Goal: Task Accomplishment & Management: Use online tool/utility

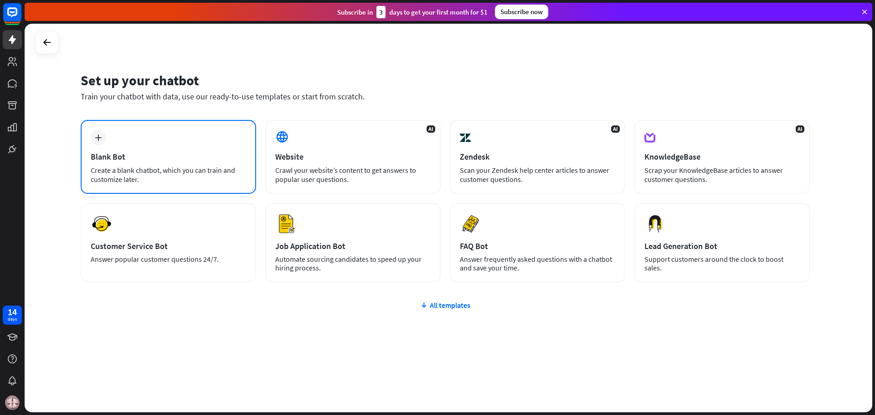
click at [223, 139] on div "plus Blank Bot Create a blank chatbot, which you can train and customize later." at bounding box center [168, 157] width 175 height 74
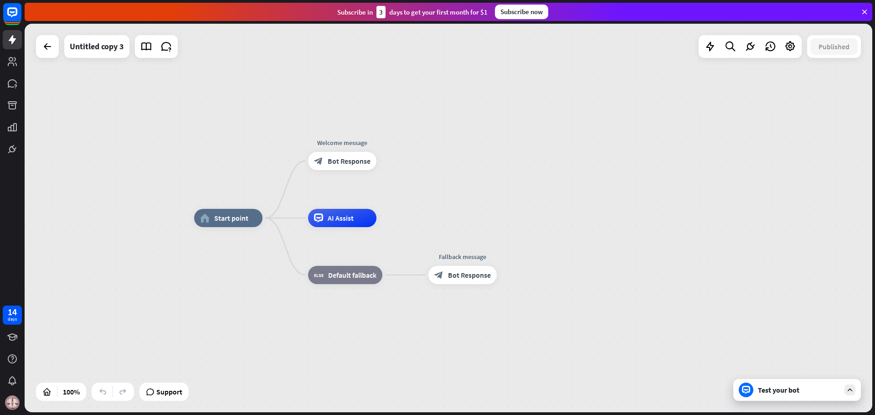
click at [854, 393] on div at bounding box center [849, 389] width 11 height 11
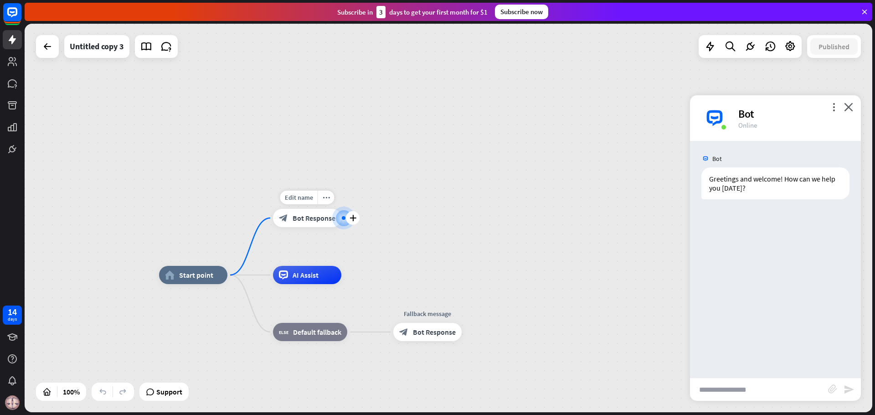
click at [324, 218] on span "Bot Response" at bounding box center [314, 217] width 43 height 9
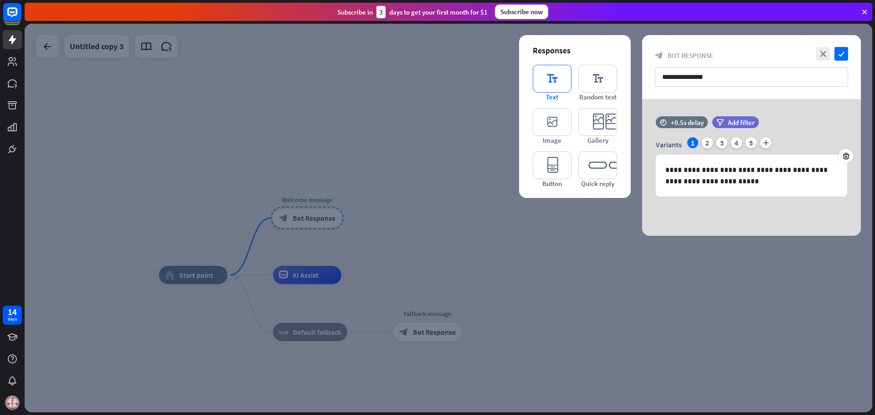
click at [551, 81] on icon "editor_text" at bounding box center [552, 79] width 39 height 28
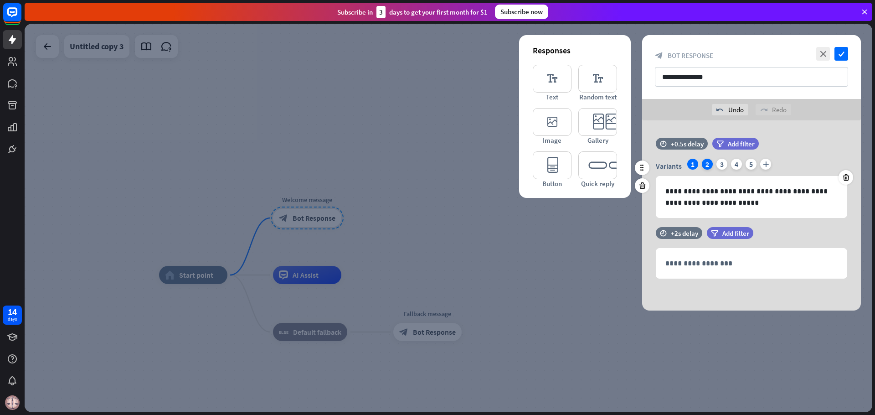
click at [709, 165] on div "2" at bounding box center [707, 164] width 11 height 11
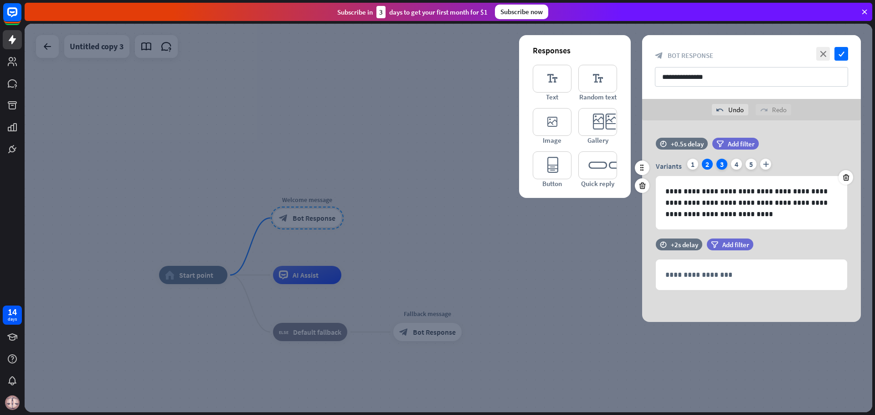
click at [721, 166] on div "3" at bounding box center [721, 164] width 11 height 11
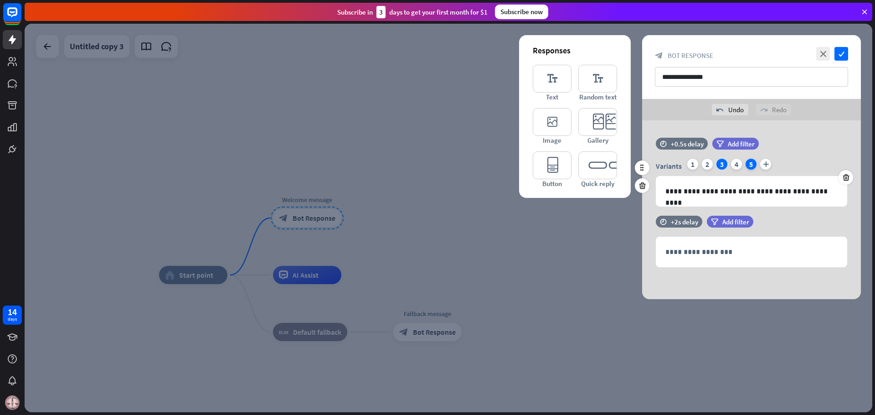
click at [748, 164] on div "5" at bounding box center [751, 164] width 11 height 11
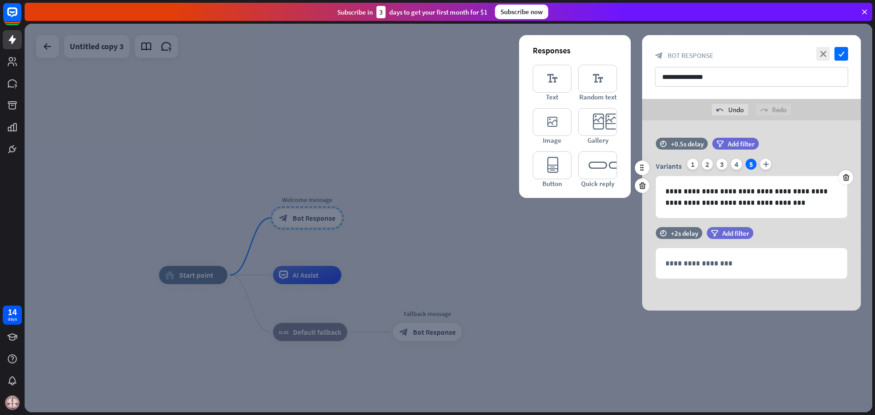
click at [700, 168] on div "Variants 1 2 3 4 5 plus" at bounding box center [751, 166] width 191 height 15
click at [692, 166] on div "1" at bounding box center [692, 164] width 11 height 11
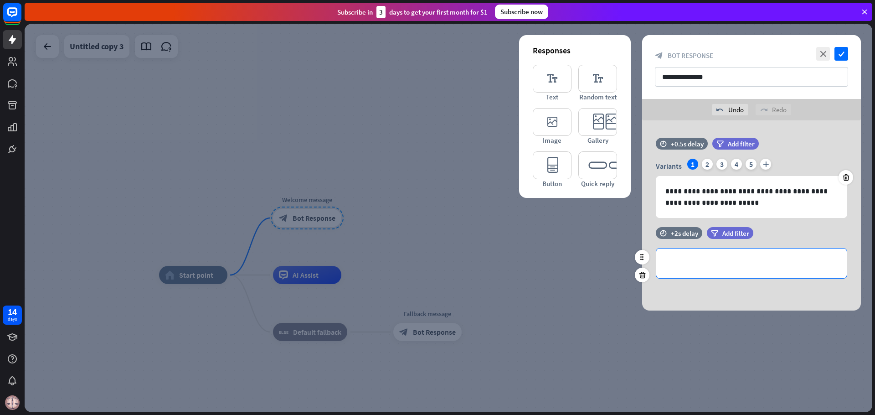
click at [692, 255] on div "**********" at bounding box center [751, 263] width 190 height 30
click at [691, 166] on div "1" at bounding box center [692, 164] width 11 height 11
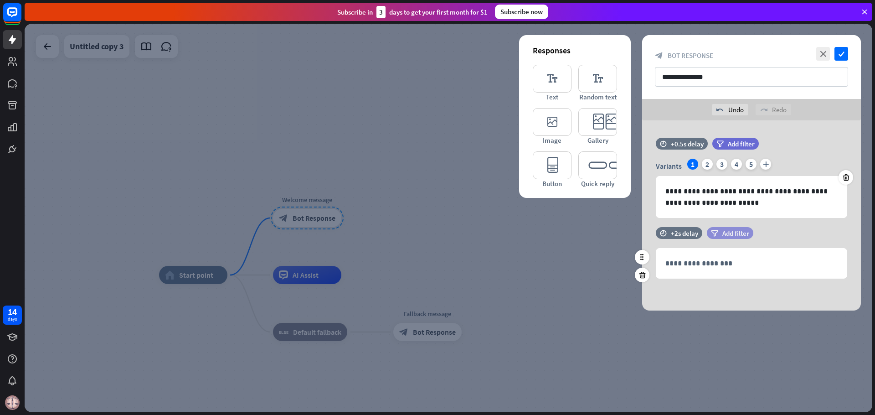
click at [724, 231] on span "Add filter" at bounding box center [735, 233] width 27 height 9
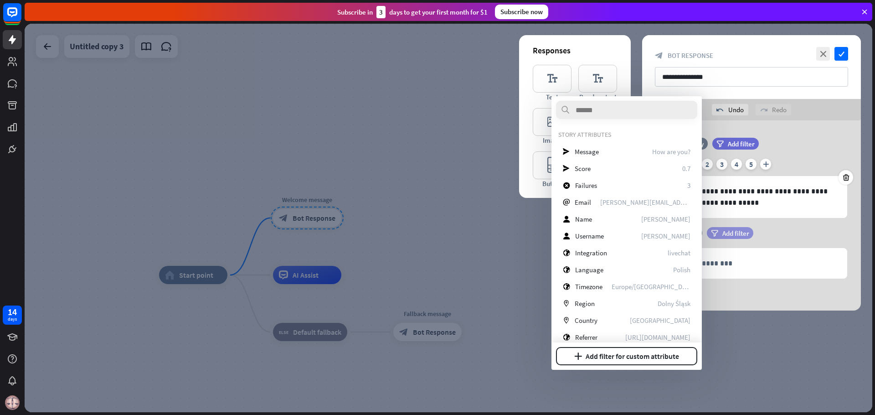
click at [724, 231] on span "Add filter" at bounding box center [735, 233] width 27 height 9
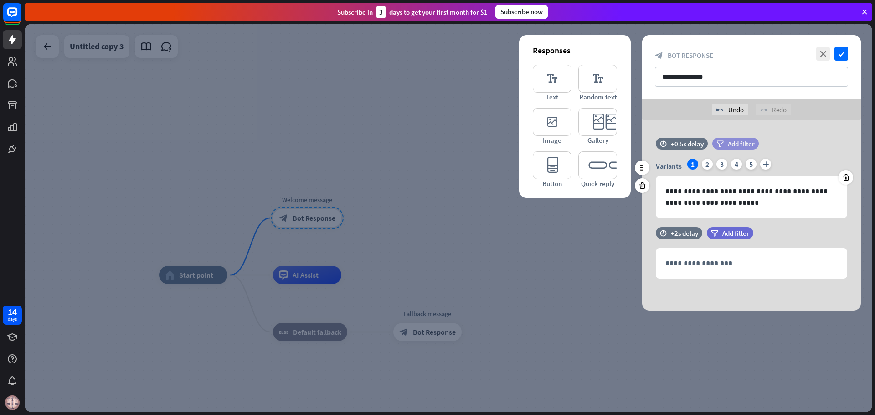
click at [736, 144] on span "Add filter" at bounding box center [741, 143] width 27 height 9
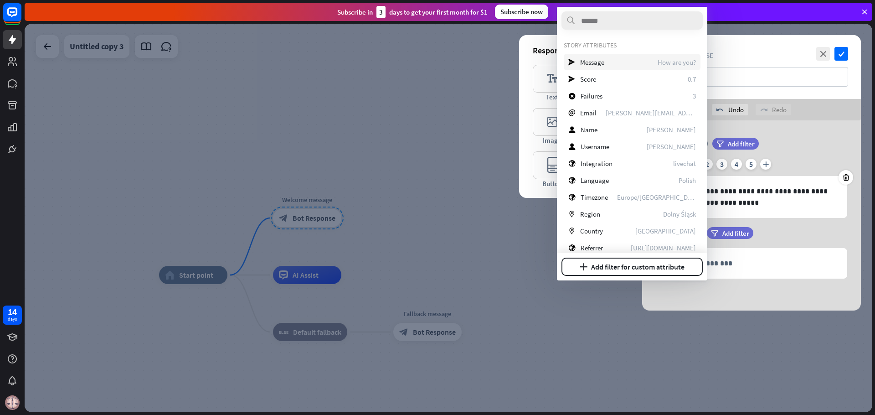
click at [664, 59] on span "How are you?" at bounding box center [677, 62] width 38 height 9
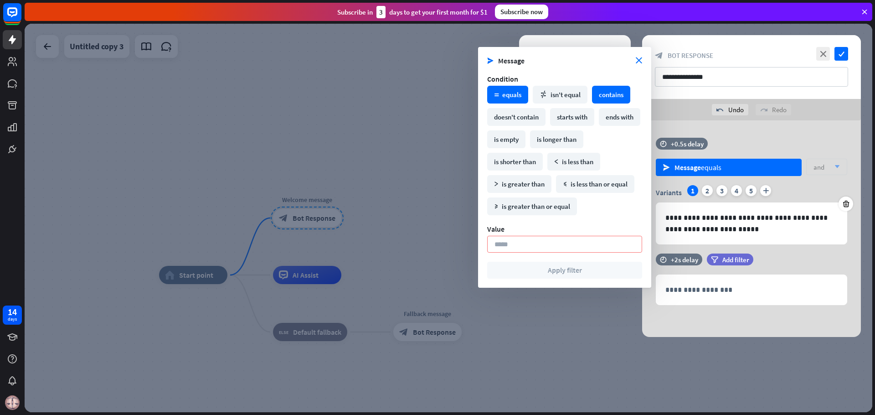
click at [627, 102] on div "contains" at bounding box center [611, 95] width 38 height 18
click at [507, 103] on div "math_equal equals" at bounding box center [507, 95] width 41 height 18
click at [636, 62] on icon "close" at bounding box center [639, 60] width 6 height 6
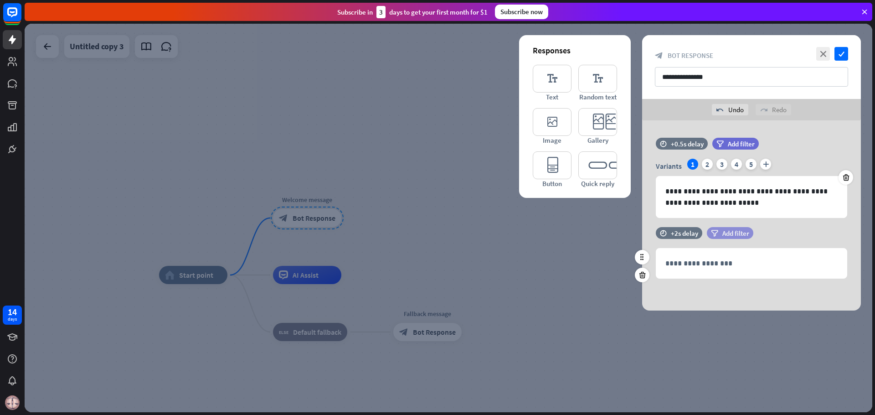
click at [728, 232] on span "Add filter" at bounding box center [735, 233] width 27 height 9
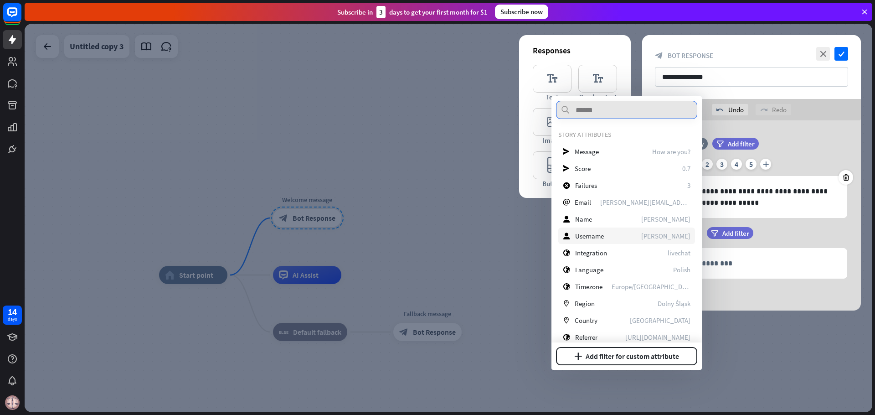
scroll to position [128, 0]
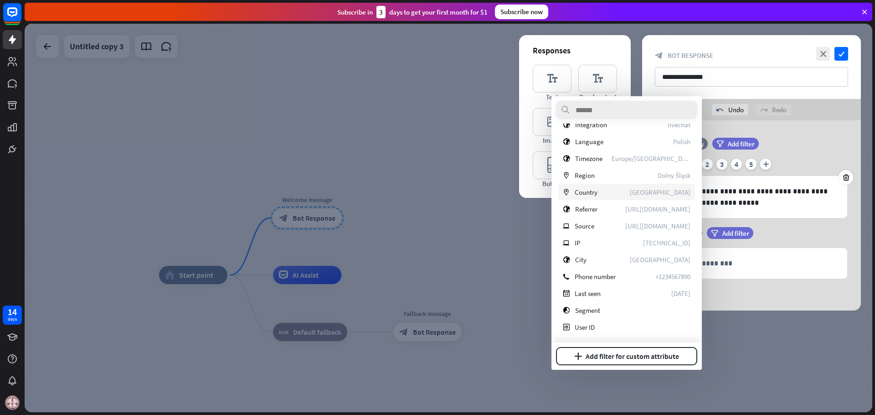
click at [654, 185] on div "marker Country [GEOGRAPHIC_DATA]" at bounding box center [626, 192] width 137 height 16
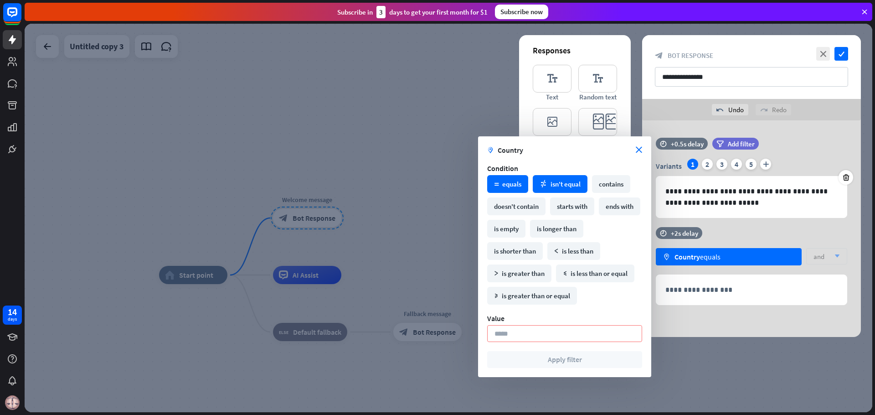
click at [570, 185] on div "math_not_equal isn't equal" at bounding box center [560, 184] width 55 height 18
click at [608, 192] on div "contains" at bounding box center [611, 184] width 38 height 18
click at [504, 183] on div "math_equal equals" at bounding box center [507, 184] width 41 height 18
click at [544, 325] on input at bounding box center [564, 333] width 155 height 17
type input "*"
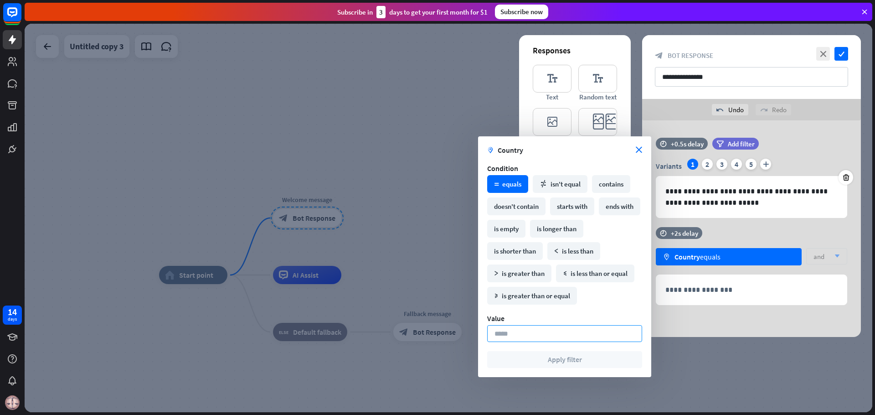
type input "*"
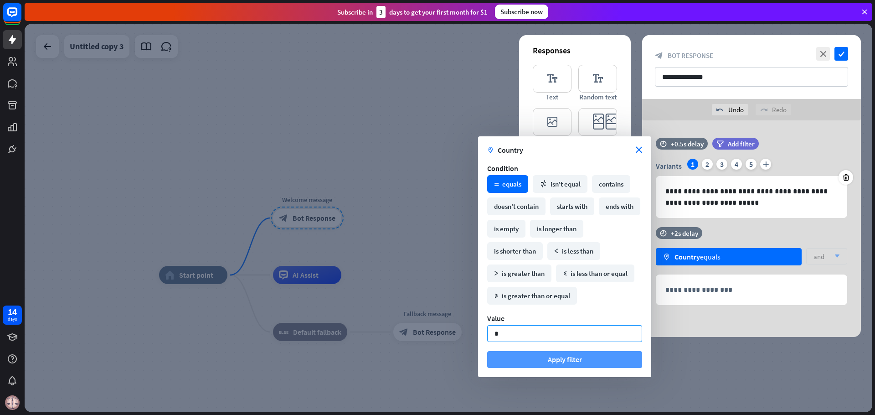
type input "*"
click at [552, 355] on button "Apply filter" at bounding box center [564, 359] width 155 height 17
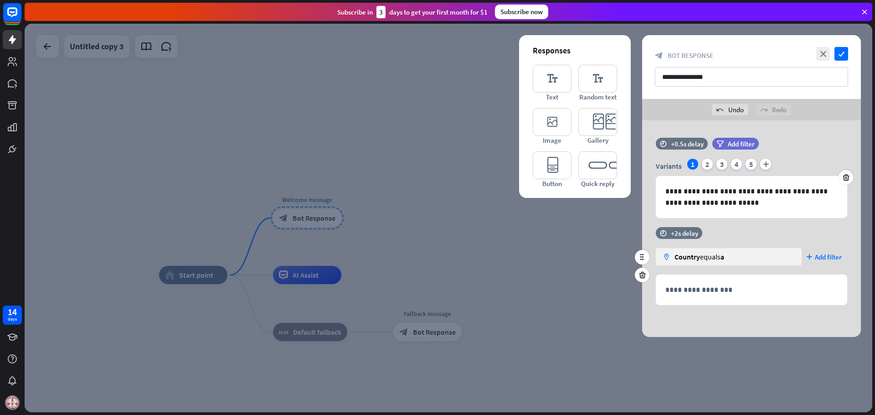
click at [762, 231] on div "time +2s delay marker Country equals a plus Add filter" at bounding box center [751, 250] width 219 height 47
click at [727, 309] on div "**********" at bounding box center [751, 270] width 219 height 87
click at [843, 57] on icon "check" at bounding box center [841, 54] width 14 height 14
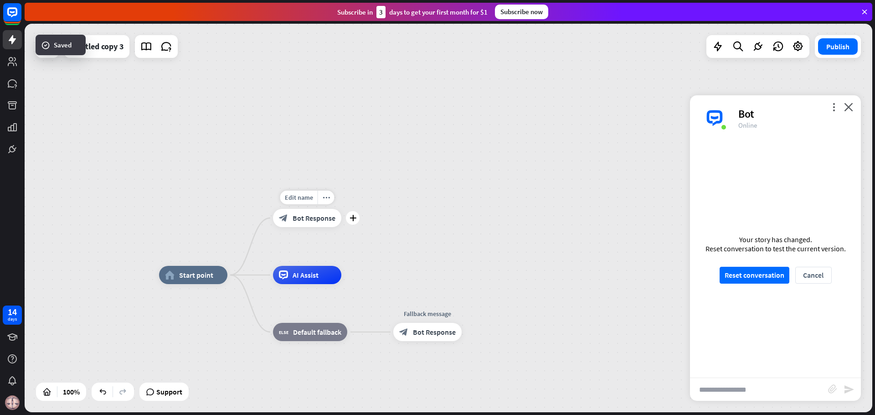
click at [312, 219] on span "Bot Response" at bounding box center [314, 217] width 43 height 9
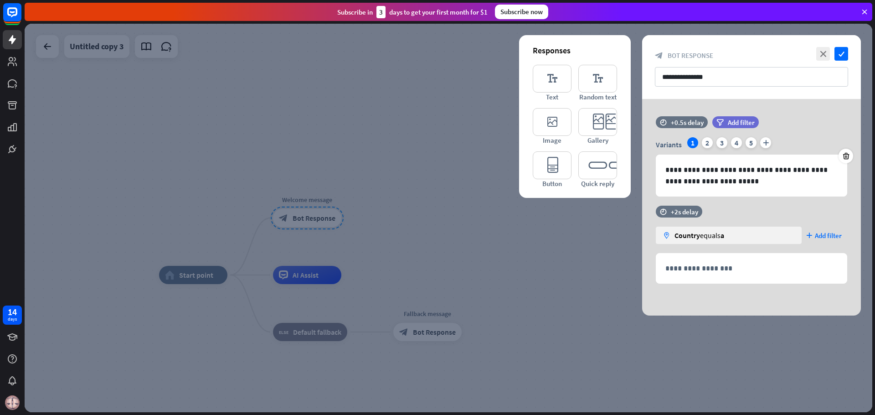
click at [312, 219] on div at bounding box center [449, 218] width 848 height 388
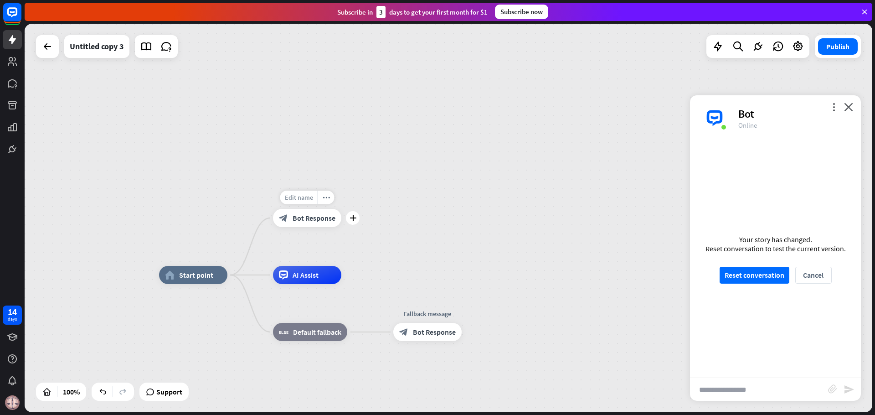
click at [304, 200] on span "Edit name" at bounding box center [299, 197] width 28 height 8
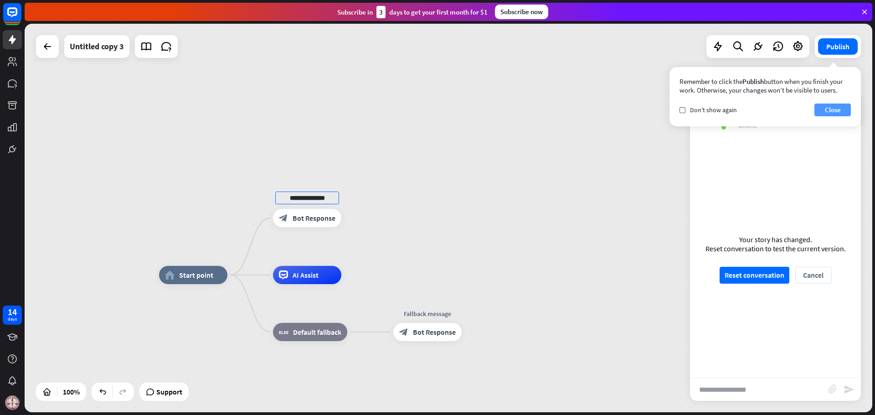
click at [829, 113] on button "Close" at bounding box center [832, 109] width 36 height 13
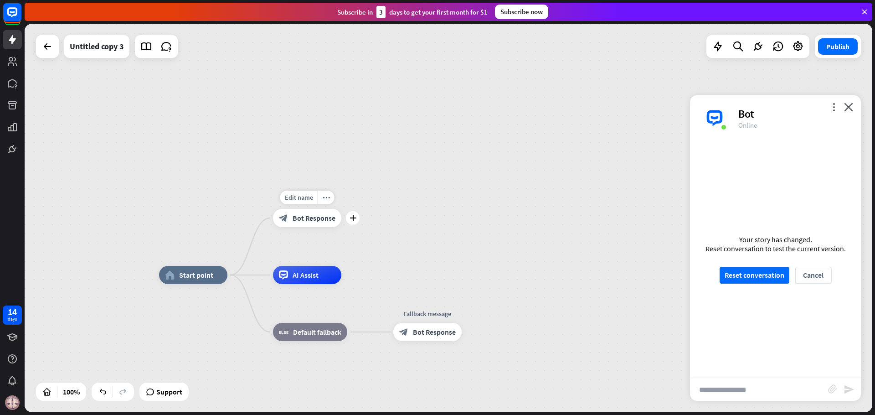
click at [335, 220] on span "Bot Response" at bounding box center [314, 217] width 43 height 9
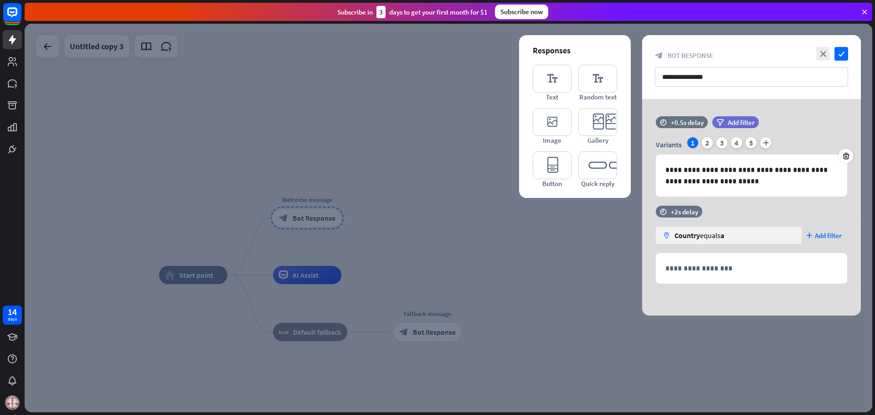
click at [335, 220] on div at bounding box center [449, 218] width 848 height 388
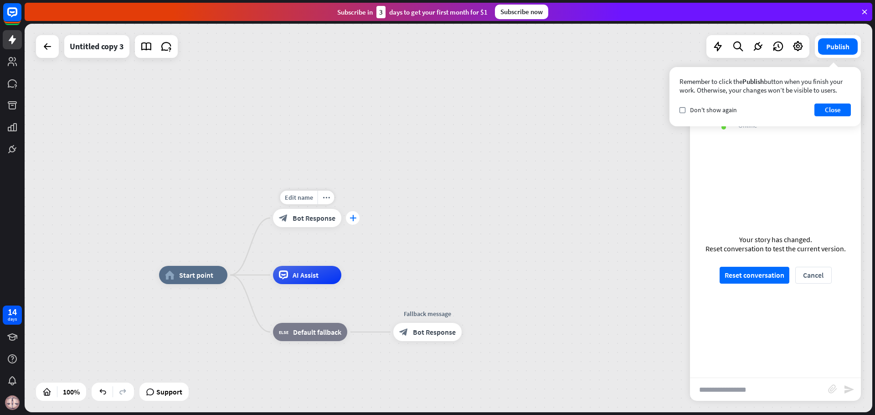
click at [357, 219] on div "plus" at bounding box center [353, 218] width 14 height 14
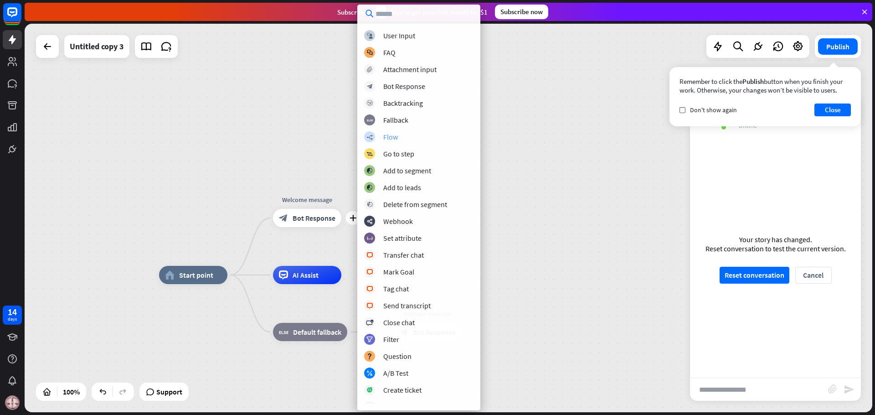
click at [392, 137] on div "Flow" at bounding box center [390, 136] width 15 height 9
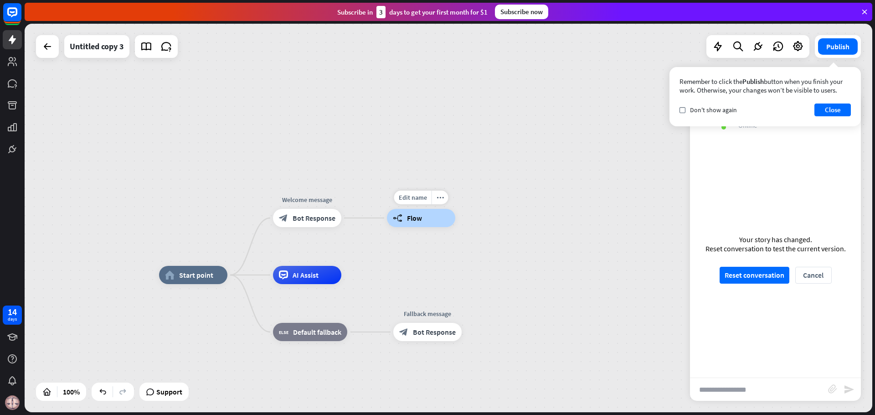
click at [403, 225] on div "builder_tree Flow" at bounding box center [421, 218] width 68 height 18
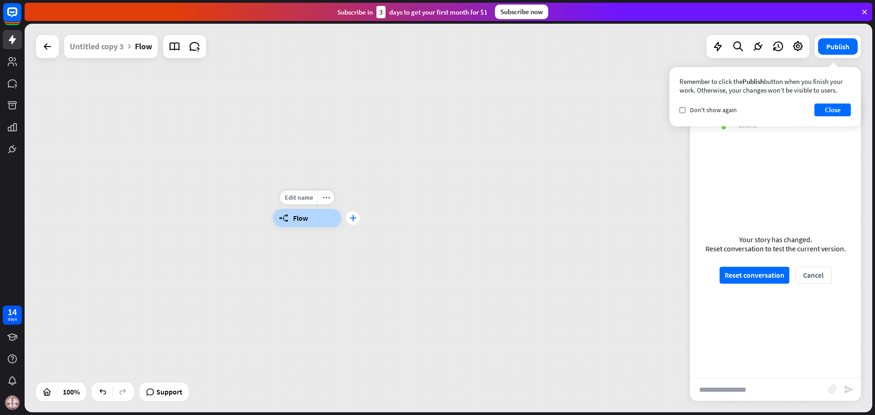
click at [353, 219] on icon "plus" at bounding box center [353, 218] width 7 height 6
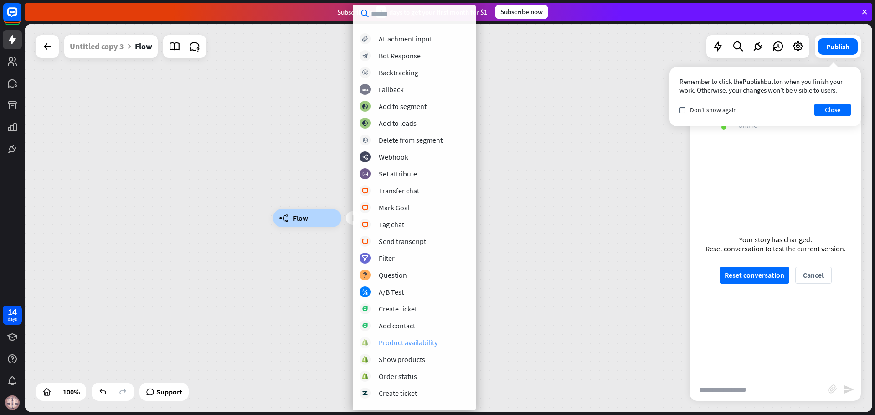
scroll to position [42, 0]
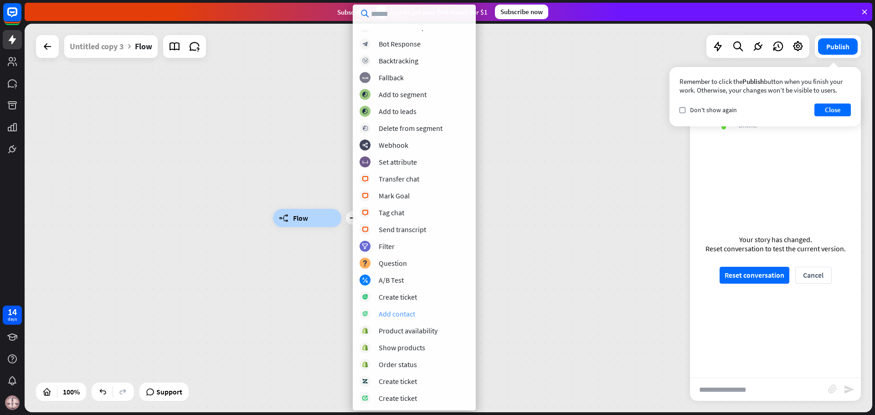
click at [396, 316] on div "Add contact" at bounding box center [397, 313] width 36 height 9
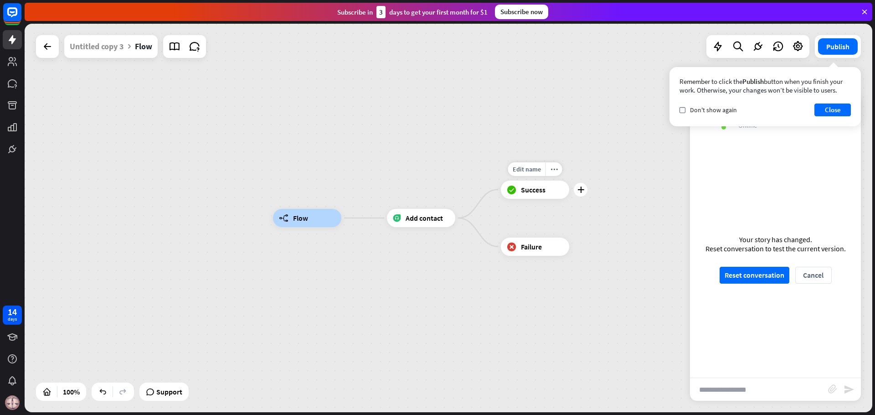
click at [548, 192] on div "block_success Success" at bounding box center [535, 189] width 68 height 18
click at [579, 190] on icon "plus" at bounding box center [580, 189] width 7 height 6
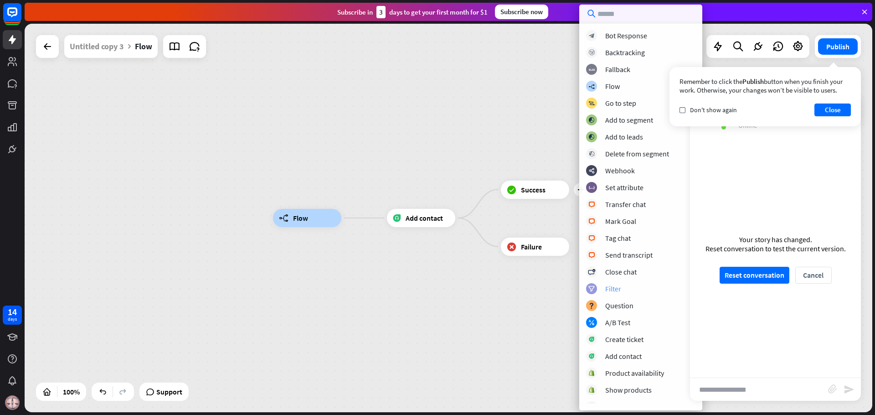
click at [618, 287] on div "Filter" at bounding box center [613, 288] width 16 height 9
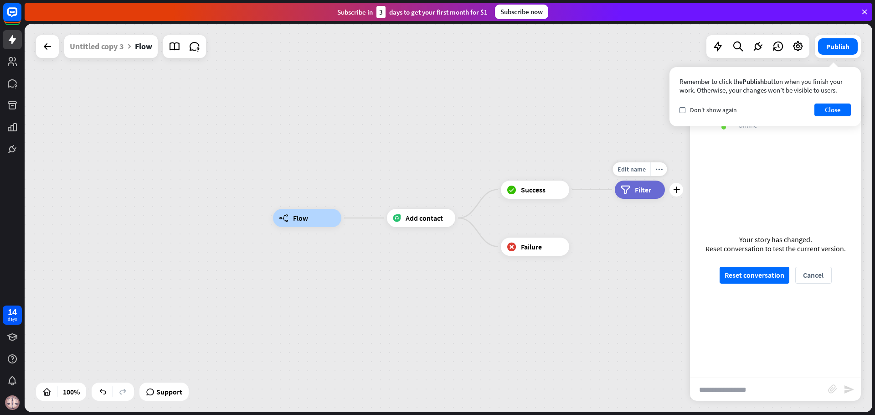
click at [632, 191] on div "filter Filter" at bounding box center [640, 189] width 50 height 18
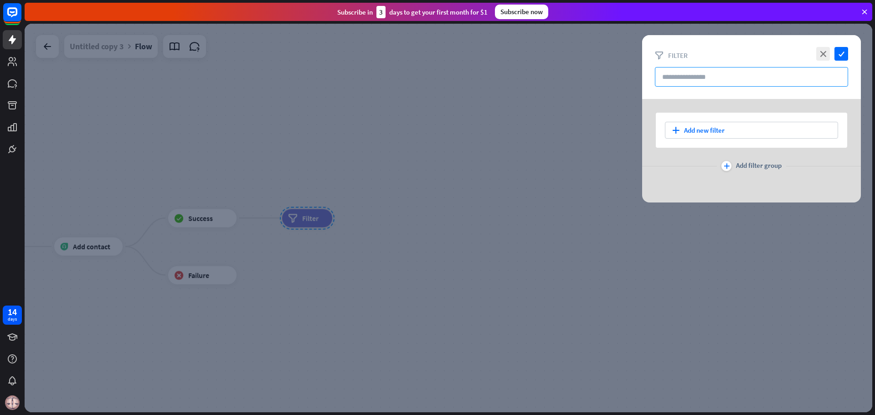
click at [697, 81] on input "text" at bounding box center [751, 77] width 193 height 20
click at [710, 125] on div "plus Add new filter" at bounding box center [751, 130] width 173 height 17
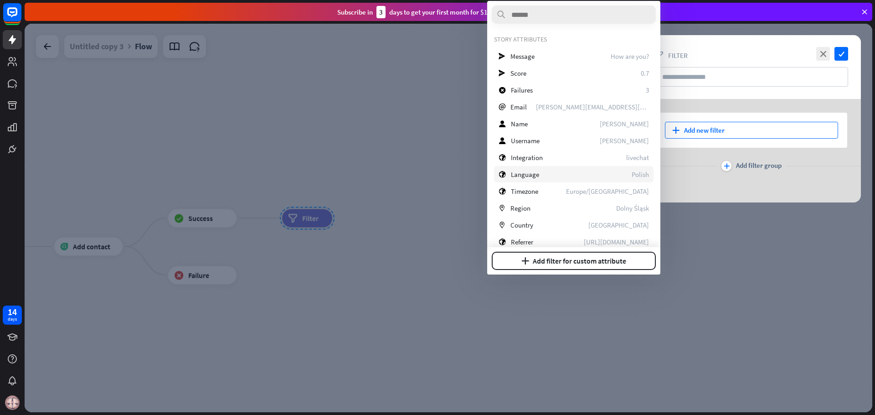
click at [563, 175] on div "globe Language Polish" at bounding box center [574, 174] width 160 height 16
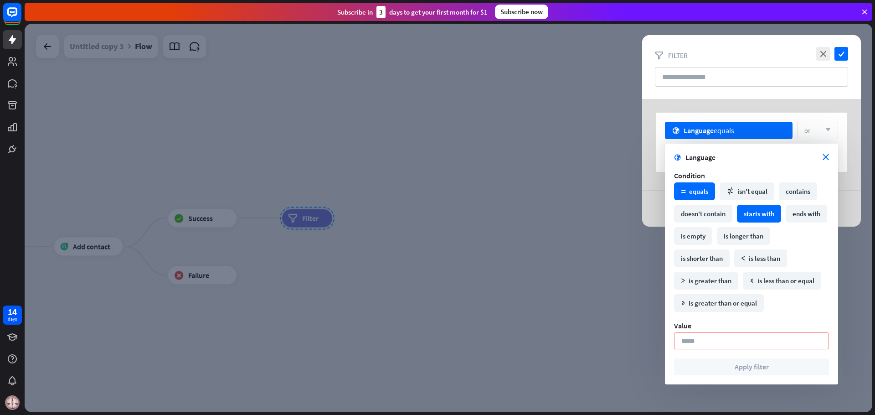
click at [751, 216] on div "starts with" at bounding box center [759, 214] width 44 height 18
click at [734, 112] on div "globe Language starts with or arrow_down plus Add new filter plus Add filter gr…" at bounding box center [751, 163] width 219 height 128
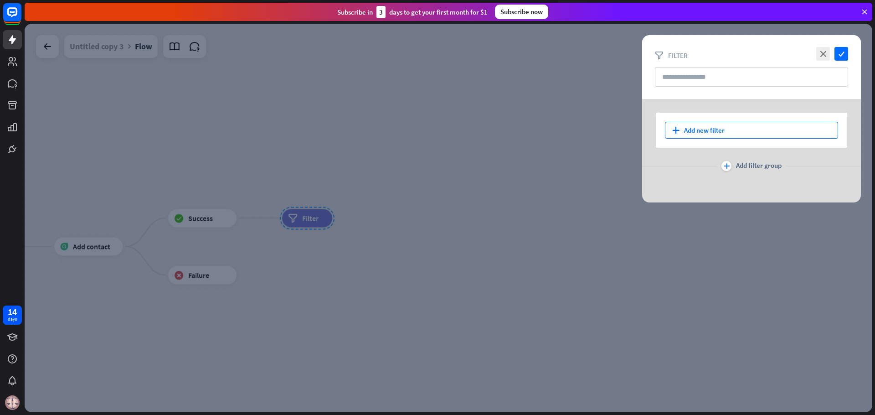
click at [728, 127] on div "plus Add new filter" at bounding box center [751, 130] width 173 height 17
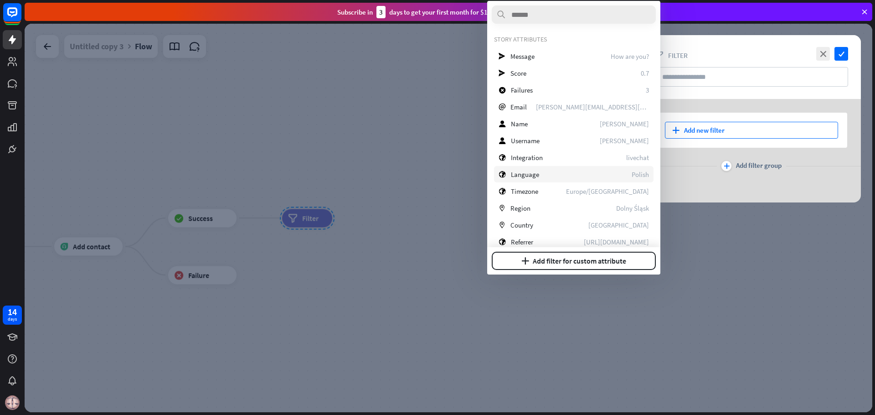
click at [546, 180] on div "globe Language Polish" at bounding box center [574, 174] width 160 height 16
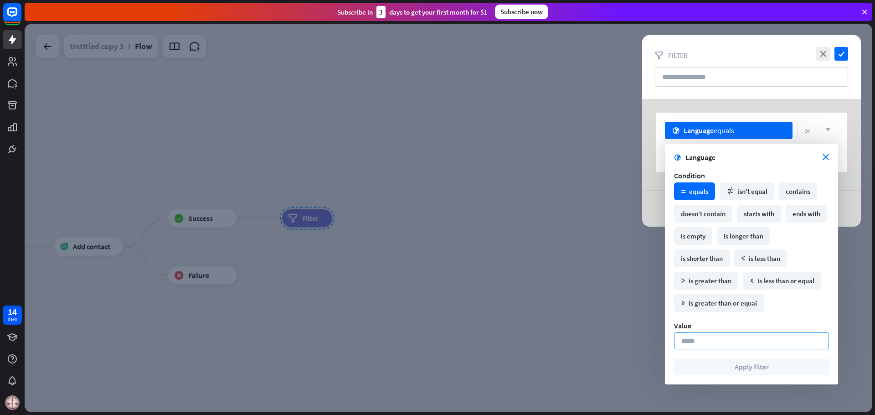
click at [707, 338] on input at bounding box center [751, 340] width 155 height 17
type input "*"
click at [712, 366] on button "Apply filter" at bounding box center [751, 366] width 155 height 17
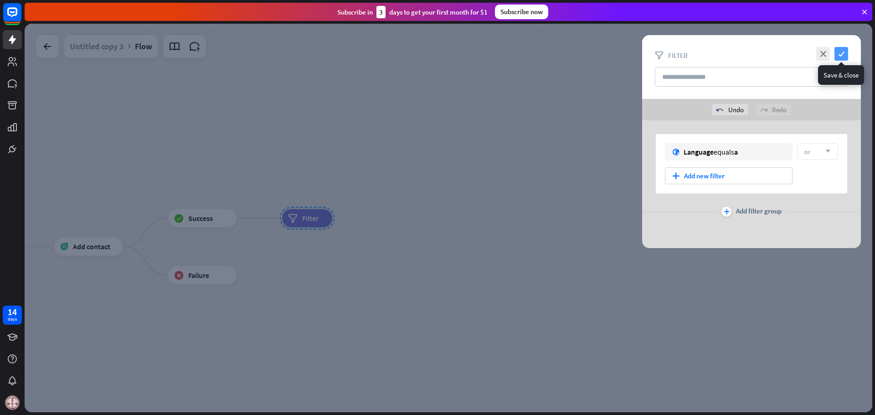
click at [840, 56] on icon "check" at bounding box center [841, 54] width 14 height 14
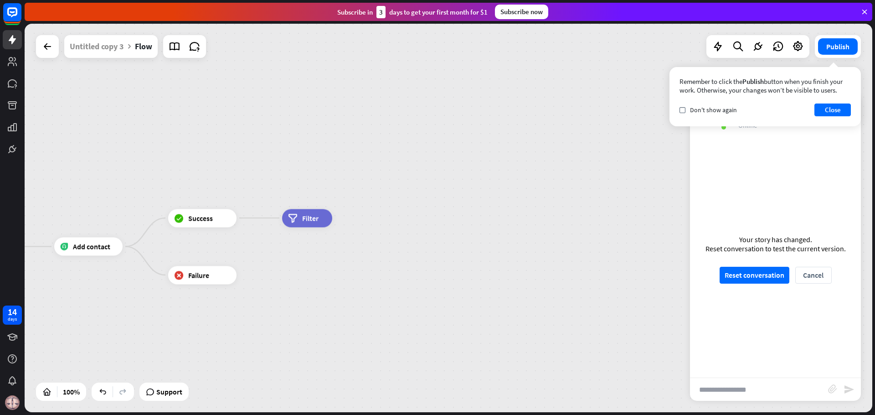
click at [831, 122] on div "Remember to click the Publish button when you finish your work. Otherwise, your…" at bounding box center [764, 96] width 191 height 59
click at [820, 123] on div "Remember to click the Publish button when you finish your work. Otherwise, your…" at bounding box center [764, 96] width 191 height 59
click at [824, 115] on button "Close" at bounding box center [832, 109] width 36 height 13
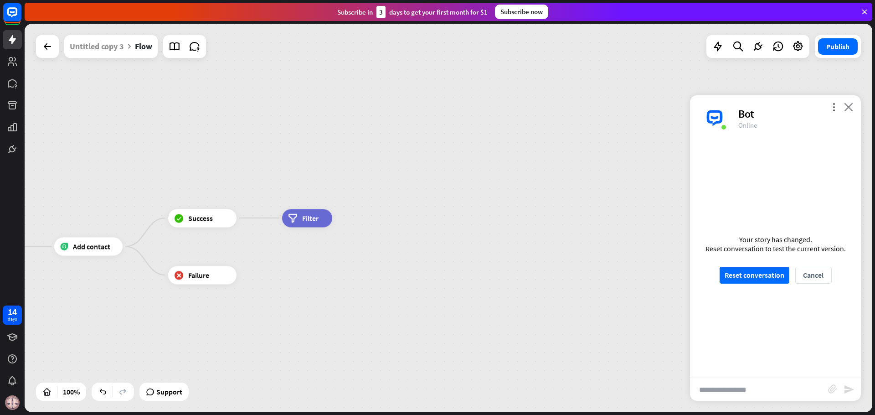
click at [853, 108] on icon "close" at bounding box center [848, 107] width 9 height 9
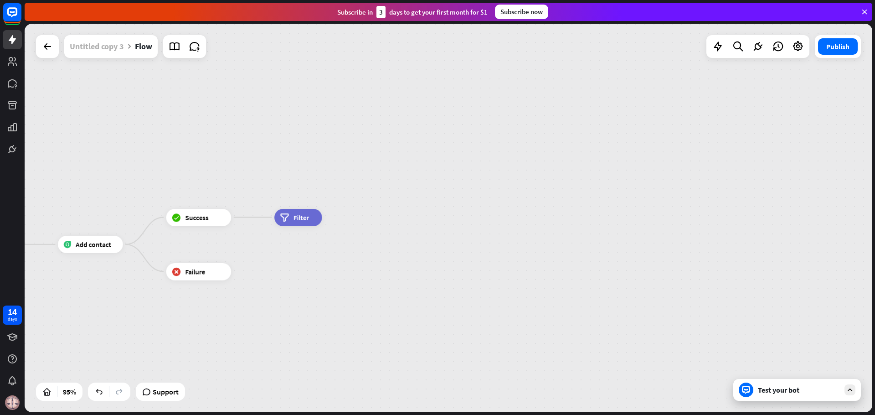
click at [107, 51] on div "Untitled copy 3" at bounding box center [97, 46] width 54 height 23
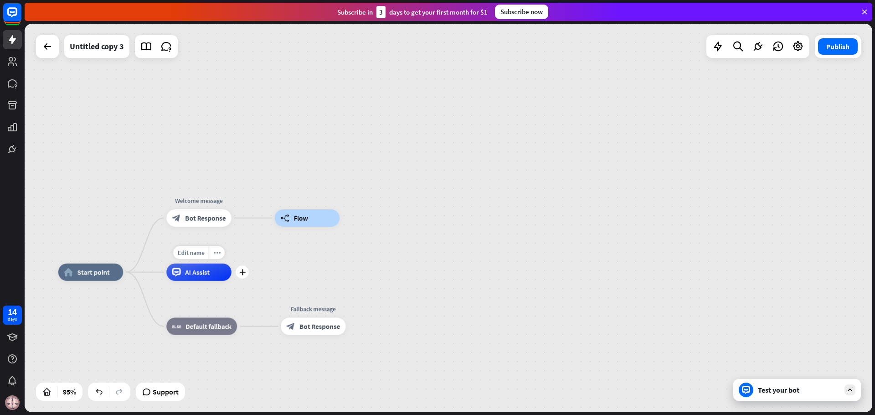
click at [198, 273] on span "AI Assist" at bounding box center [197, 272] width 25 height 9
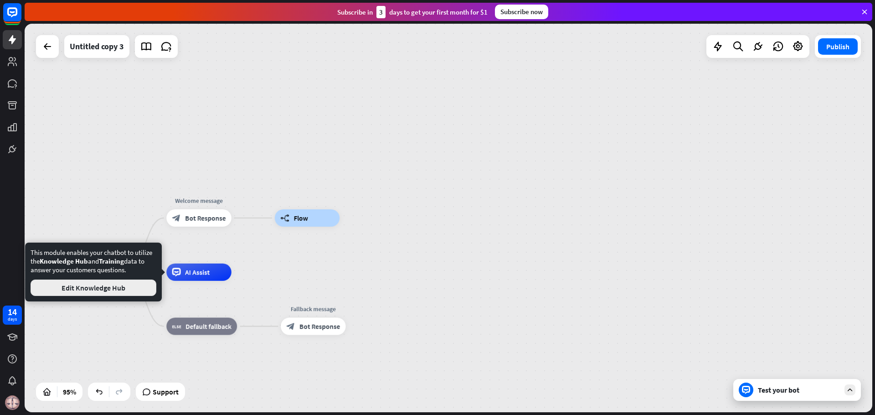
click at [127, 284] on button "Edit Knowledge Hub" at bounding box center [94, 287] width 126 height 16
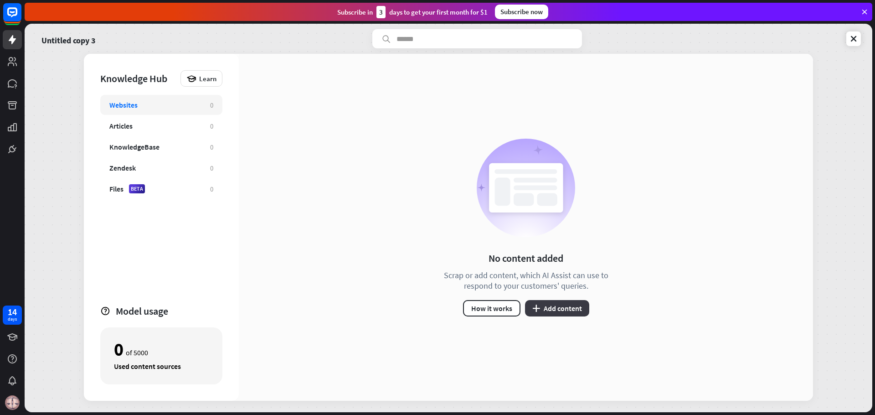
click at [566, 309] on button "plus Add content" at bounding box center [557, 308] width 64 height 16
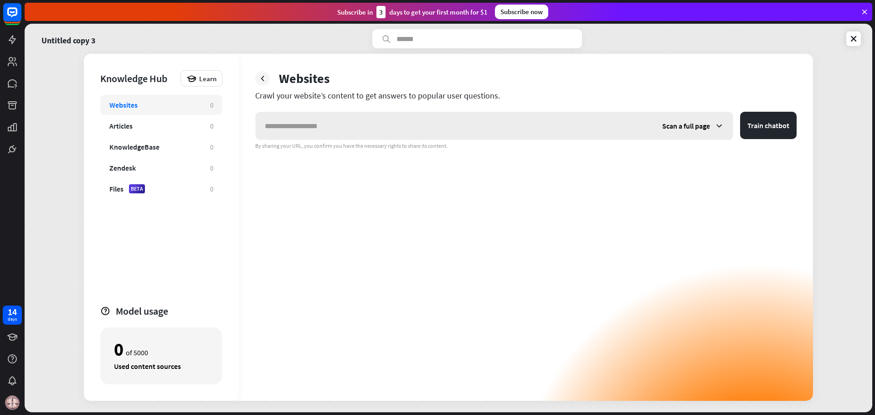
click at [699, 125] on span "Scan a full page" at bounding box center [686, 125] width 48 height 9
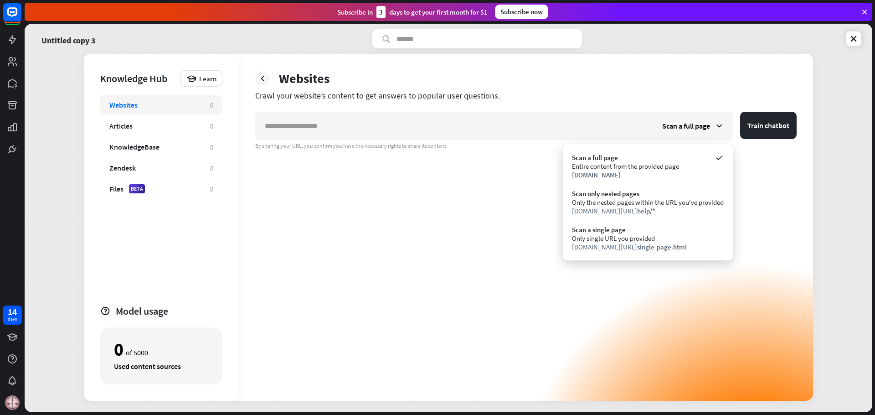
click at [498, 86] on div "Websites" at bounding box center [525, 78] width 541 height 16
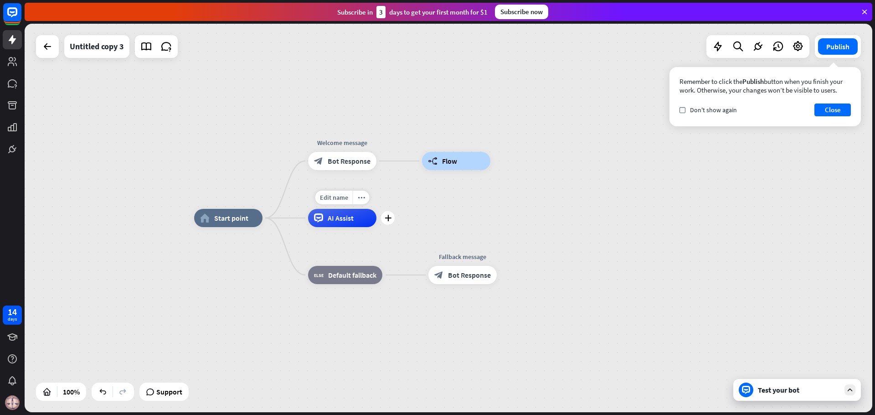
click at [356, 225] on div "AI Assist" at bounding box center [342, 218] width 68 height 18
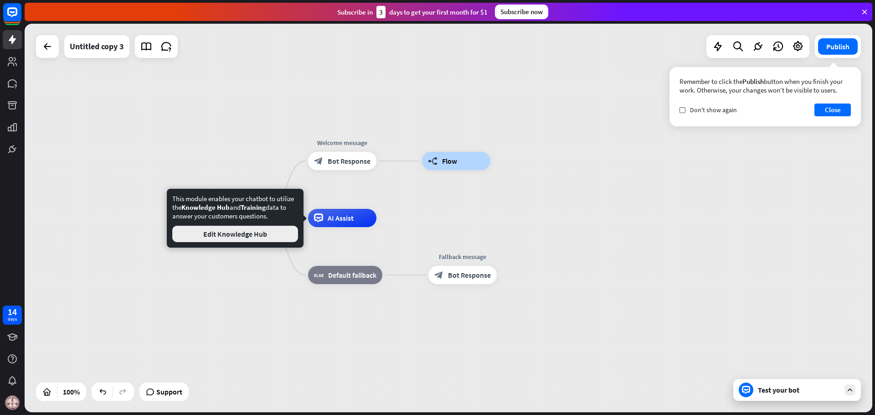
click at [268, 237] on button "Edit Knowledge Hub" at bounding box center [235, 234] width 126 height 16
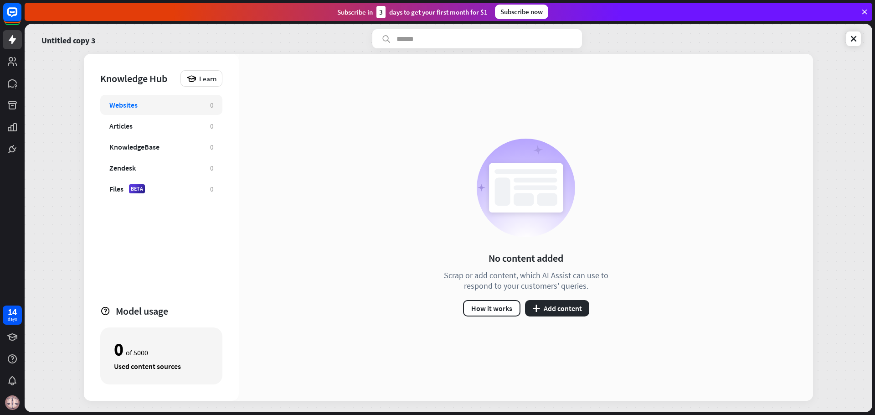
click at [202, 107] on div "Websites 0" at bounding box center [161, 105] width 122 height 20
click at [540, 310] on icon "plus" at bounding box center [536, 307] width 8 height 7
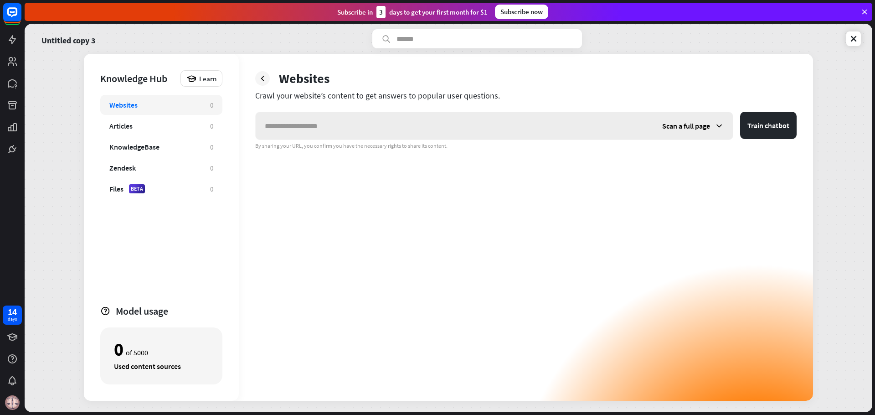
click at [717, 130] on div "Scan a full page" at bounding box center [693, 125] width 80 height 27
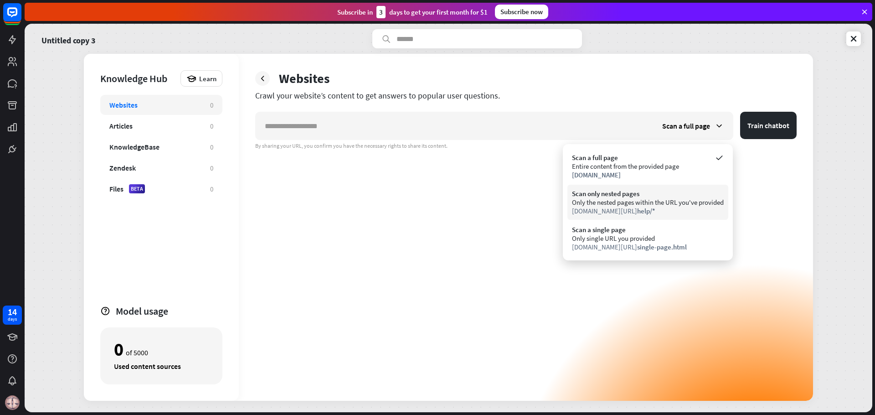
click at [659, 206] on div "[DOMAIN_NAME][URL] help/*" at bounding box center [648, 210] width 152 height 9
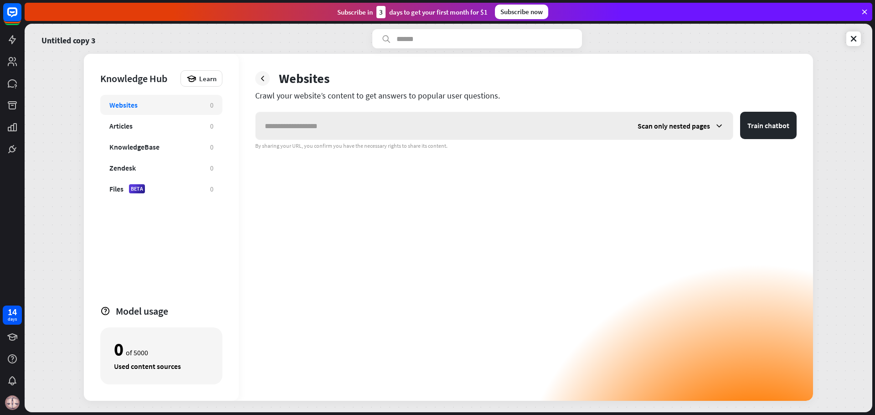
click at [703, 125] on span "Scan only nested pages" at bounding box center [674, 125] width 72 height 9
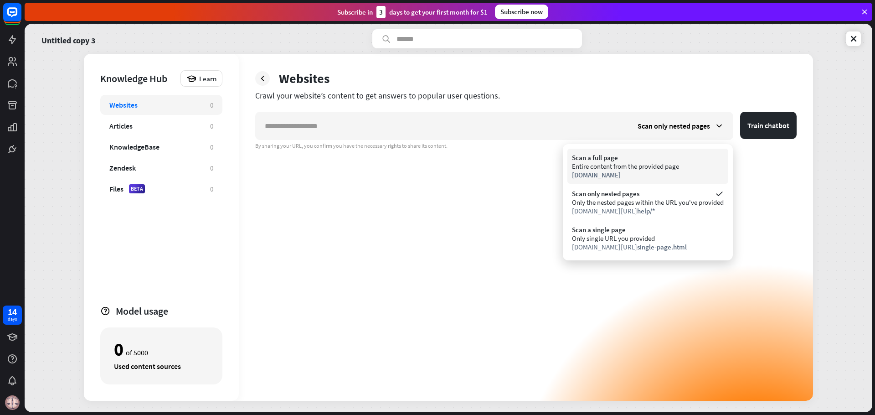
click at [669, 173] on div "[DOMAIN_NAME]" at bounding box center [648, 174] width 152 height 9
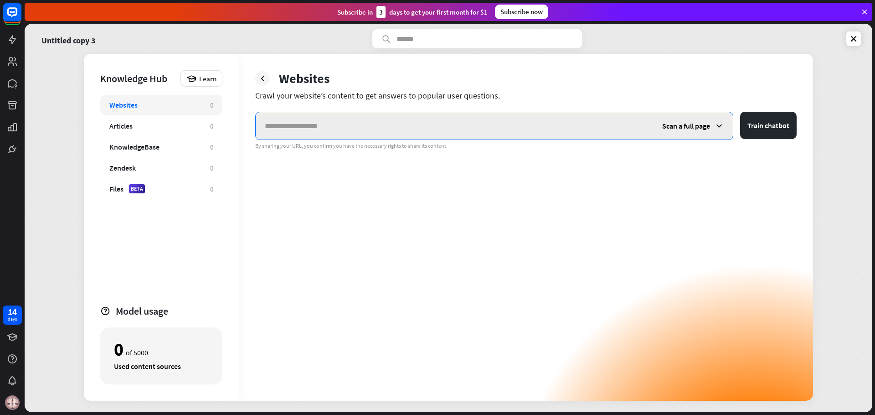
click at [632, 134] on input "text" at bounding box center [454, 125] width 397 height 27
type input "*"
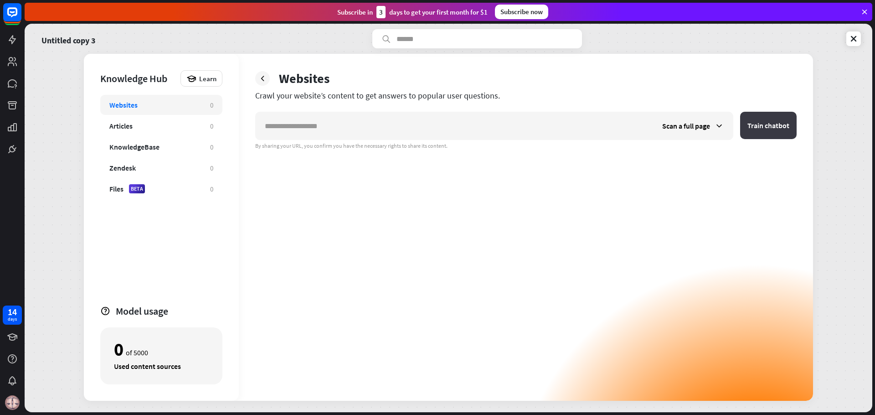
click at [765, 130] on button "Train chatbot" at bounding box center [768, 125] width 57 height 27
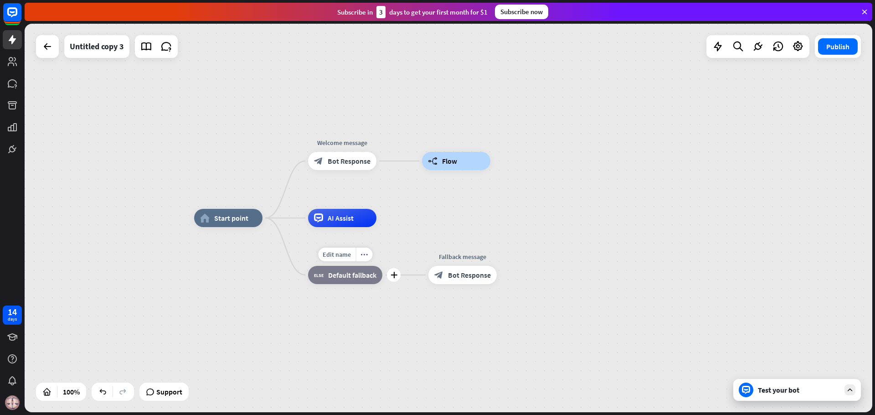
click at [353, 275] on span "Default fallback" at bounding box center [352, 274] width 48 height 9
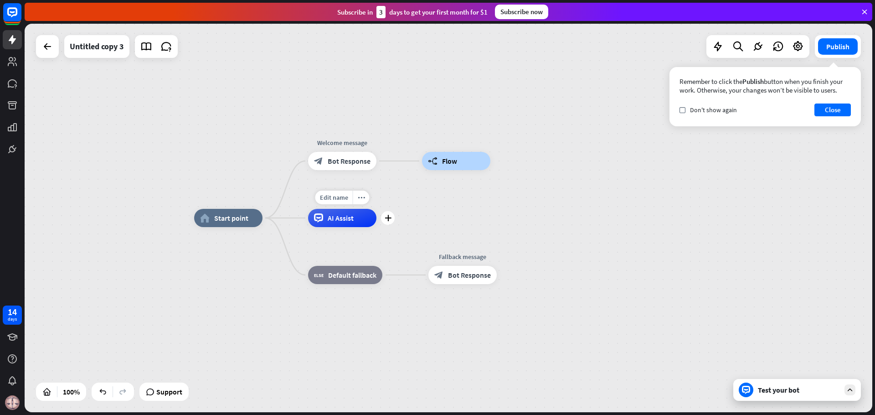
click at [344, 223] on div "AI Assist" at bounding box center [342, 218] width 68 height 18
click at [395, 220] on div "home_2 Start point Welcome message block_bot_response Bot Response builder_tree…" at bounding box center [618, 412] width 848 height 388
click at [388, 222] on div "plus" at bounding box center [388, 218] width 14 height 14
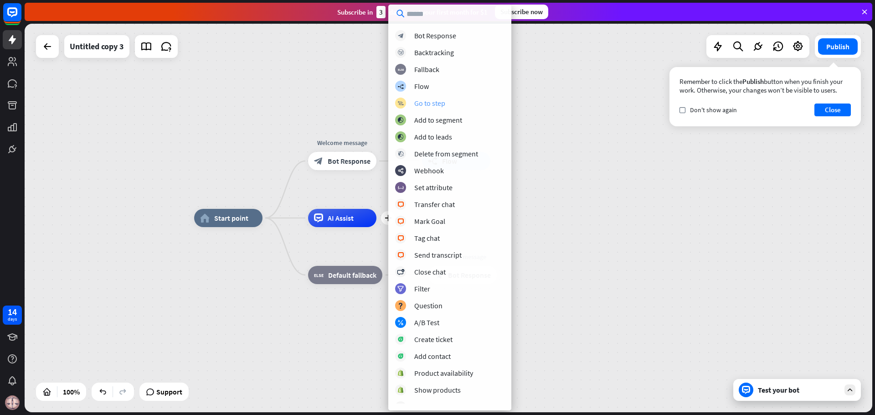
click at [439, 102] on div "Go to step" at bounding box center [429, 102] width 31 height 9
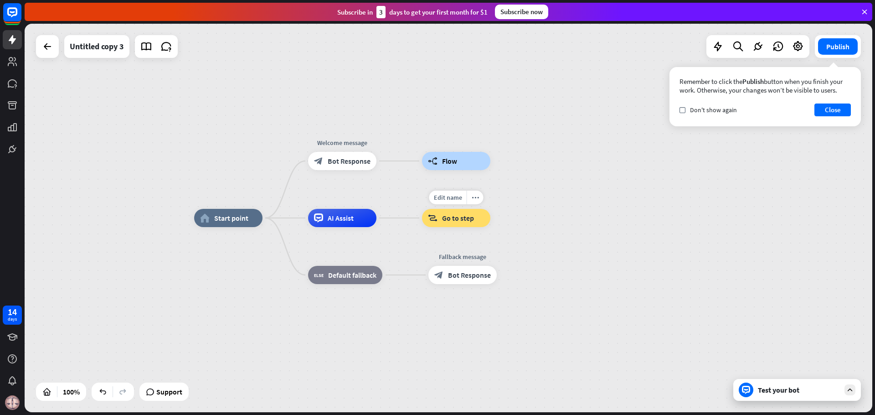
click at [453, 223] on div "block_goto Go to step" at bounding box center [456, 218] width 68 height 18
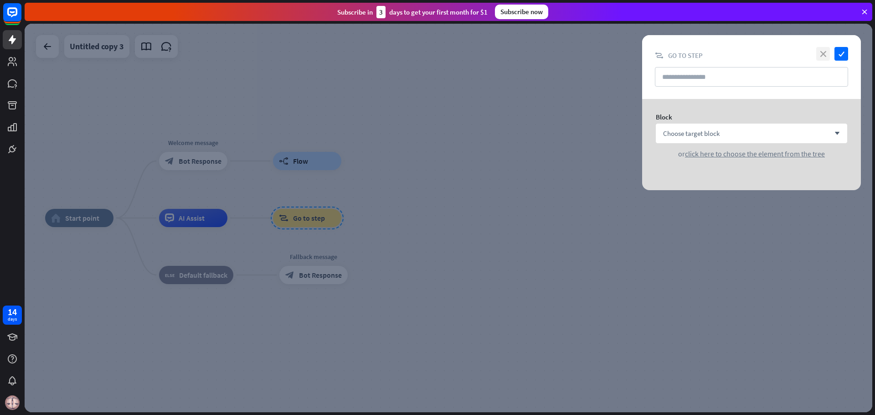
click at [821, 54] on icon "close" at bounding box center [823, 54] width 14 height 14
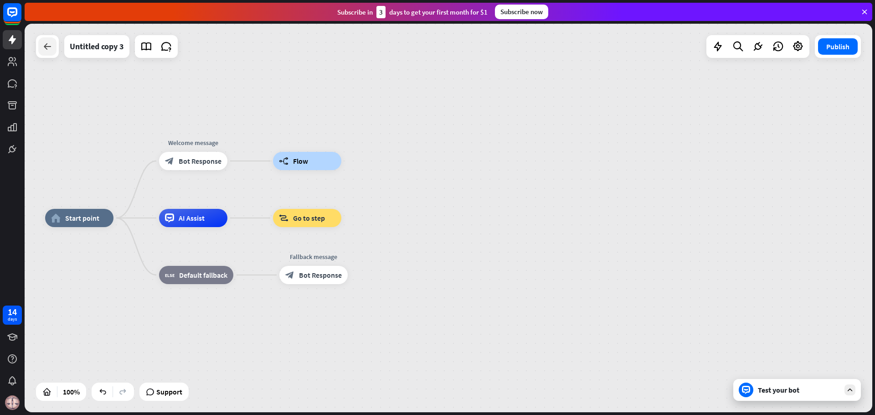
click at [45, 51] on icon at bounding box center [47, 46] width 11 height 11
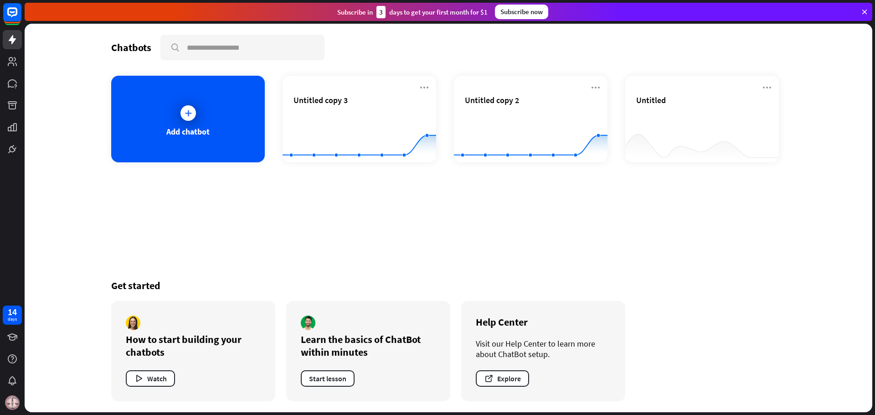
click at [45, 51] on div "Chatbots search Add chatbot Untitled copy 3 Created with Highcharts 10.1.0 0 1 …" at bounding box center [449, 218] width 848 height 388
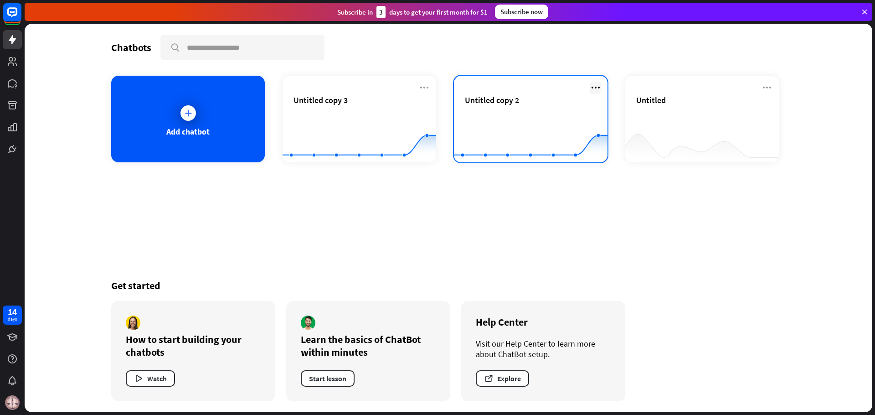
click at [600, 92] on icon at bounding box center [595, 87] width 11 height 11
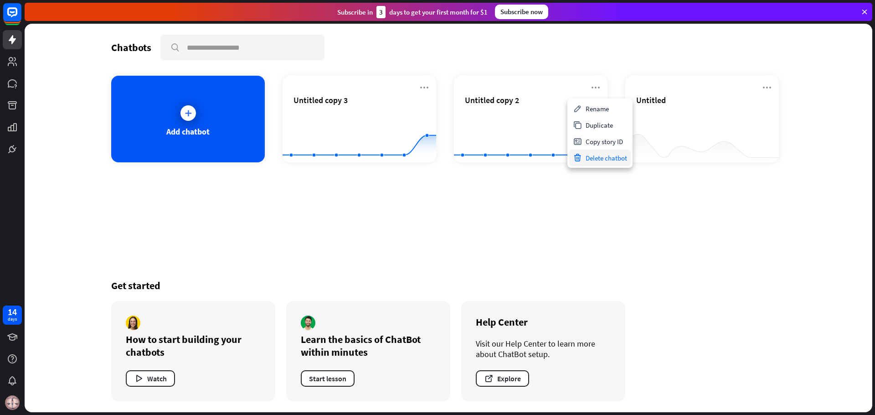
click at [592, 157] on div "Delete chatbot" at bounding box center [600, 157] width 62 height 16
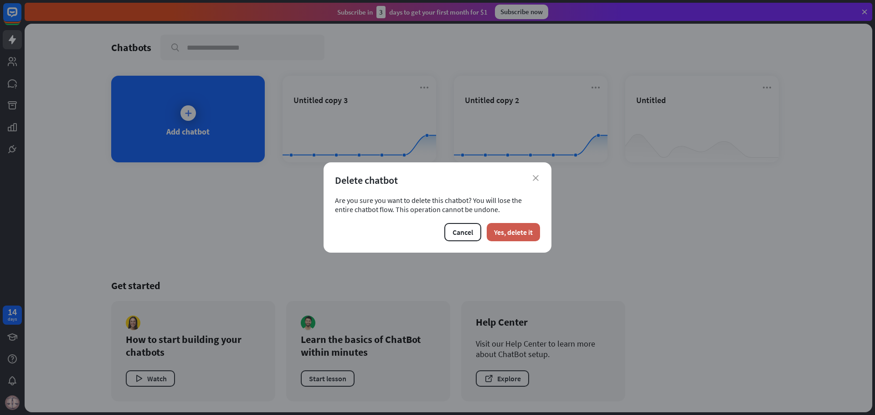
click at [516, 232] on button "Yes, delete it" at bounding box center [513, 232] width 53 height 18
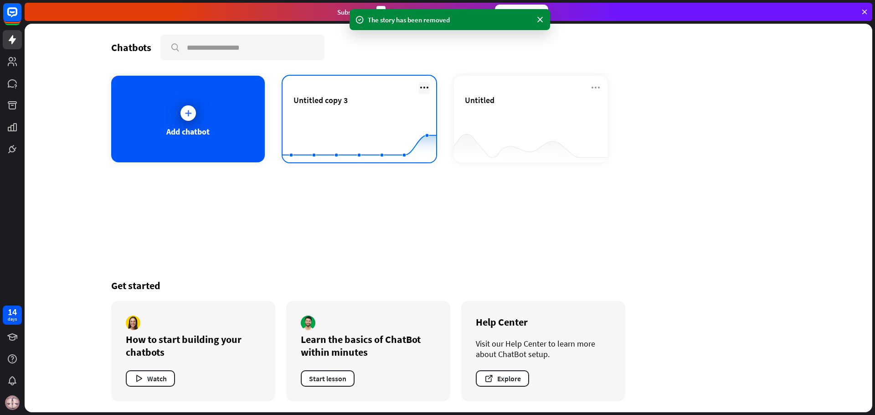
click at [421, 83] on icon at bounding box center [424, 87] width 11 height 11
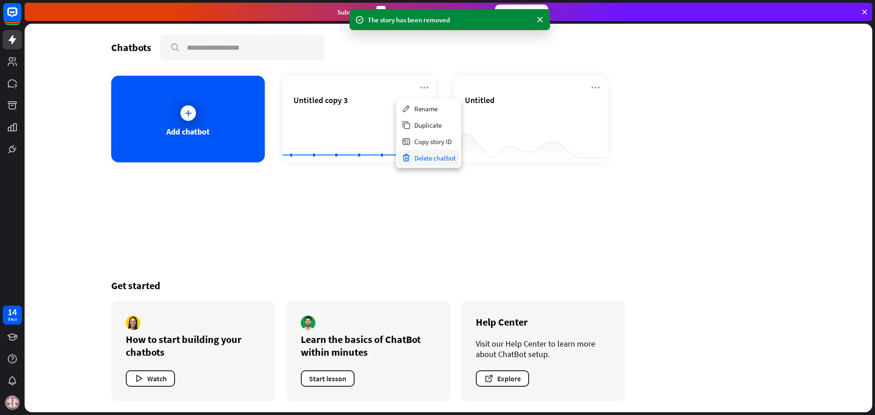
click at [419, 157] on div "Delete chatbot" at bounding box center [429, 157] width 62 height 16
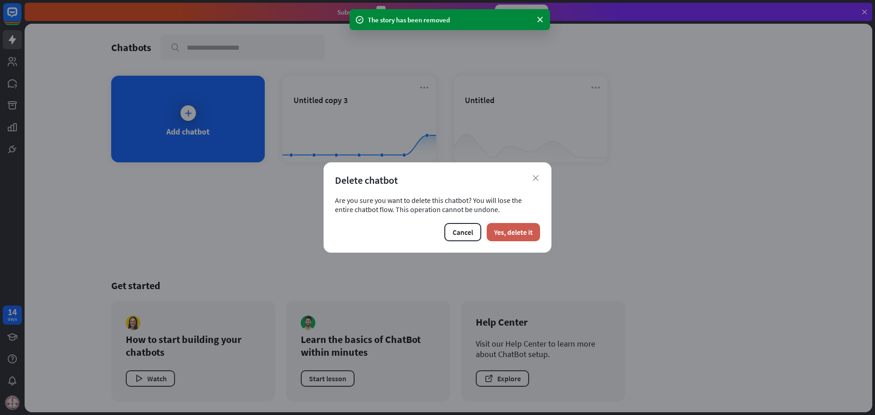
click at [522, 227] on button "Yes, delete it" at bounding box center [513, 232] width 53 height 18
